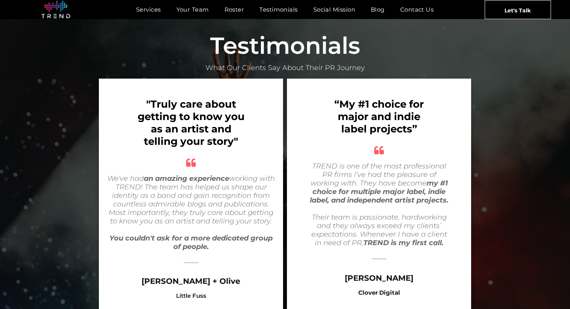
scroll to position [1526, 0]
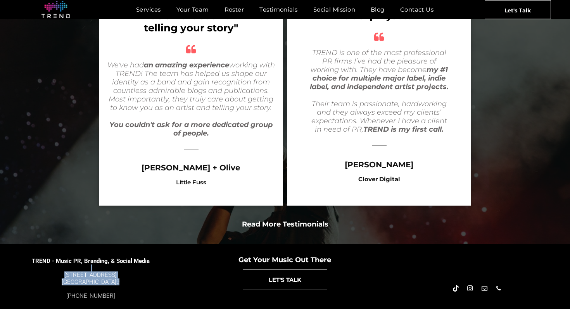
drag, startPoint x: 50, startPoint y: 251, endPoint x: 121, endPoint y: 261, distance: 72.4
click at [121, 261] on span "TREND - Music PR, Branding, & Social Media [STREET_ADDRESS] [GEOGRAPHIC_DATA] 9…" at bounding box center [90, 275] width 119 height 49
copy span "[STREET_ADDRESS] [GEOGRAPHIC_DATA], CA 9002 9"
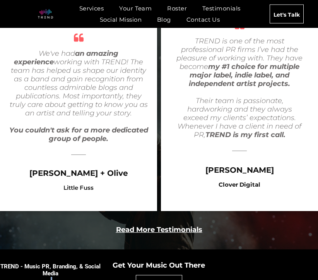
scroll to position [1549, 0]
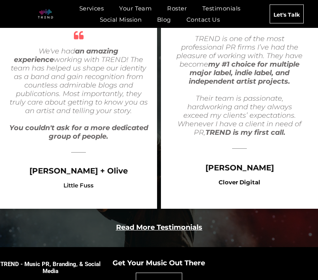
click at [24, 275] on div at bounding box center [51, 278] width 102 height 7
drag, startPoint x: 24, startPoint y: 253, endPoint x: 90, endPoint y: 259, distance: 66.5
drag, startPoint x: 22, startPoint y: 256, endPoint x: 84, endPoint y: 265, distance: 62.7
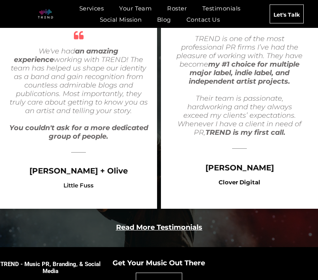
copy div "[STREET_ADDRESS] [GEOGRAPHIC_DATA], CA 9002 9"
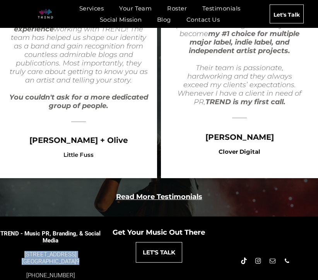
copy div "[STREET_ADDRESS] [GEOGRAPHIC_DATA], CA 9002 9"
